Goal: Navigation & Orientation: Find specific page/section

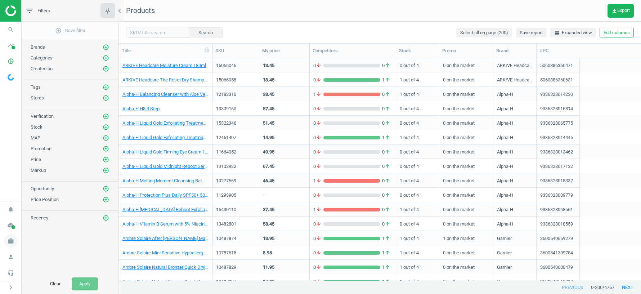
scroll to position [0, 0]
click at [10, 241] on icon "work" at bounding box center [11, 241] width 14 height 14
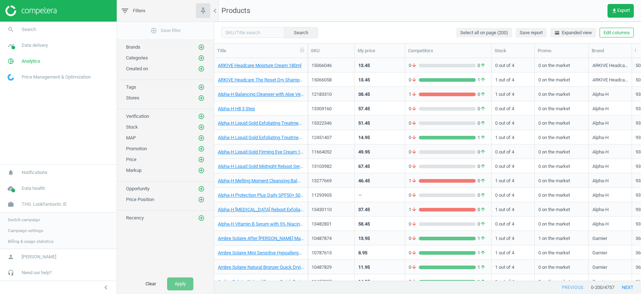
click at [26, 220] on span "Switch campaign" at bounding box center [24, 220] width 32 height 6
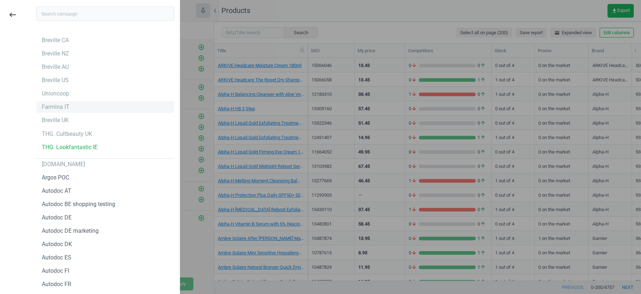
click at [56, 106] on div "Farmina IT" at bounding box center [56, 107] width 28 height 8
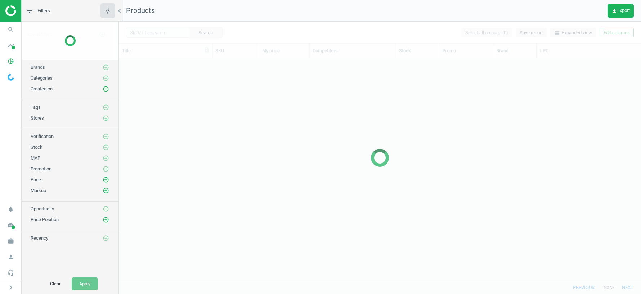
scroll to position [222, 522]
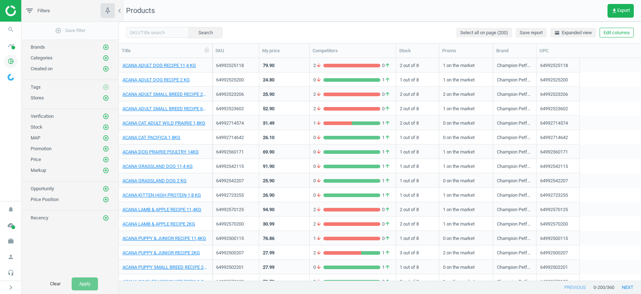
click at [11, 60] on icon "pie_chart_outlined" at bounding box center [11, 61] width 14 height 14
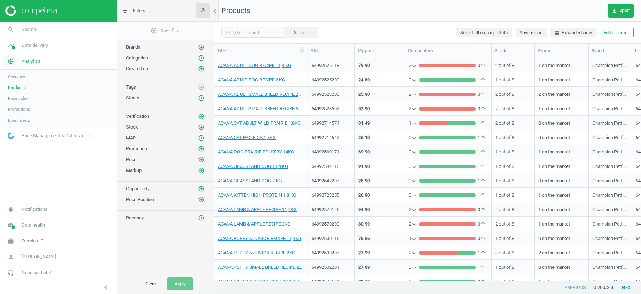
scroll to position [222, 426]
click at [30, 48] on span "Data delivery" at bounding box center [35, 45] width 26 height 6
click at [12, 103] on span "Stores" at bounding box center [14, 104] width 12 height 6
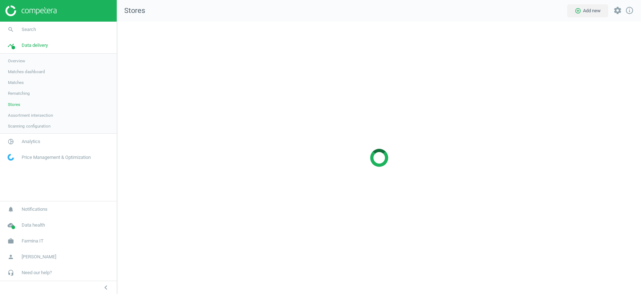
scroll to position [272, 524]
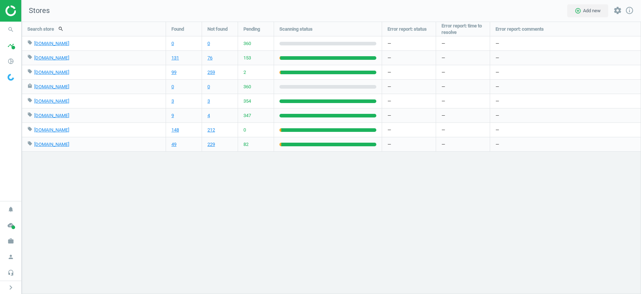
scroll to position [272, 619]
